Goal: Information Seeking & Learning: Find specific page/section

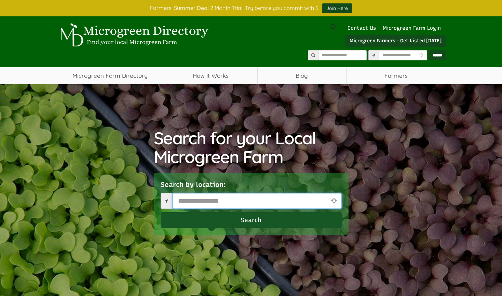
click at [260, 201] on input "text" at bounding box center [256, 201] width 169 height 16
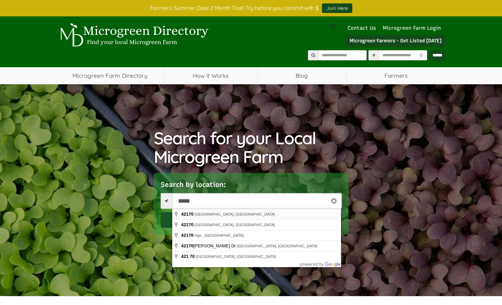
type input "**********"
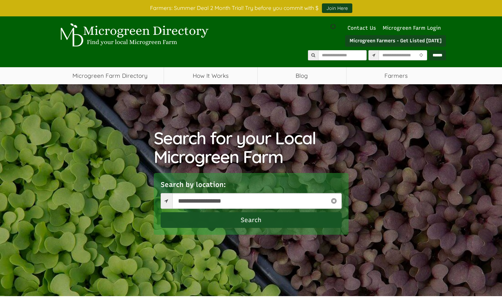
click at [270, 221] on button "Search" at bounding box center [251, 220] width 181 height 16
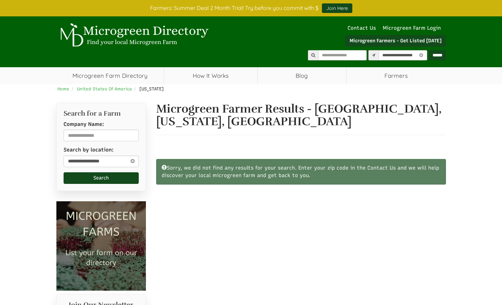
select select "Language Translate Widget"
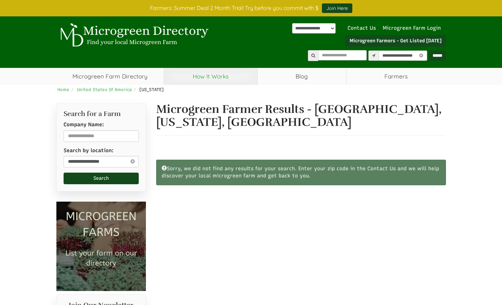
click at [197, 78] on link "How It Works" at bounding box center [210, 76] width 93 height 17
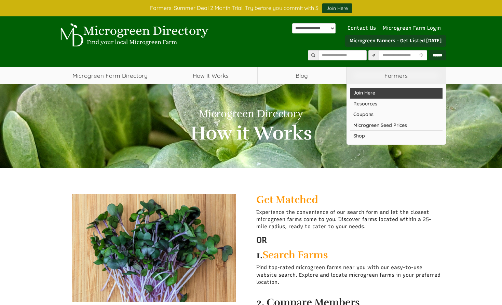
click at [372, 94] on link "Join Here" at bounding box center [396, 93] width 93 height 11
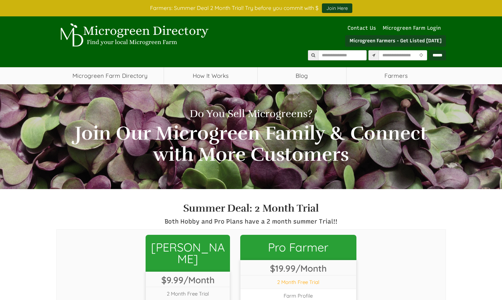
select select "Language Translate Widget"
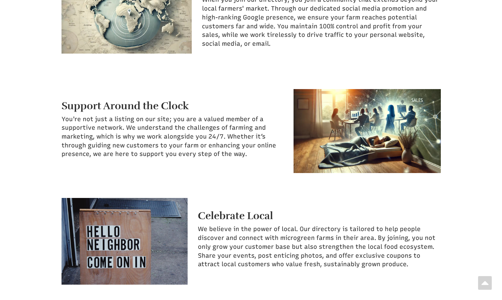
scroll to position [781, 0]
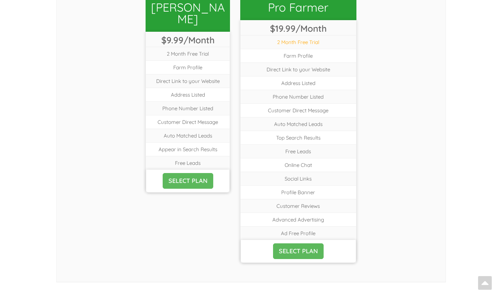
scroll to position [0, 0]
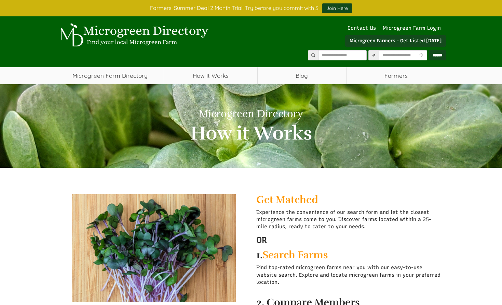
click at [35, 236] on div "Microgreen Directory How it Works Get Matched Experience the convenience of our…" at bounding box center [251, 245] width 502 height 323
